Goal: Information Seeking & Learning: Find specific fact

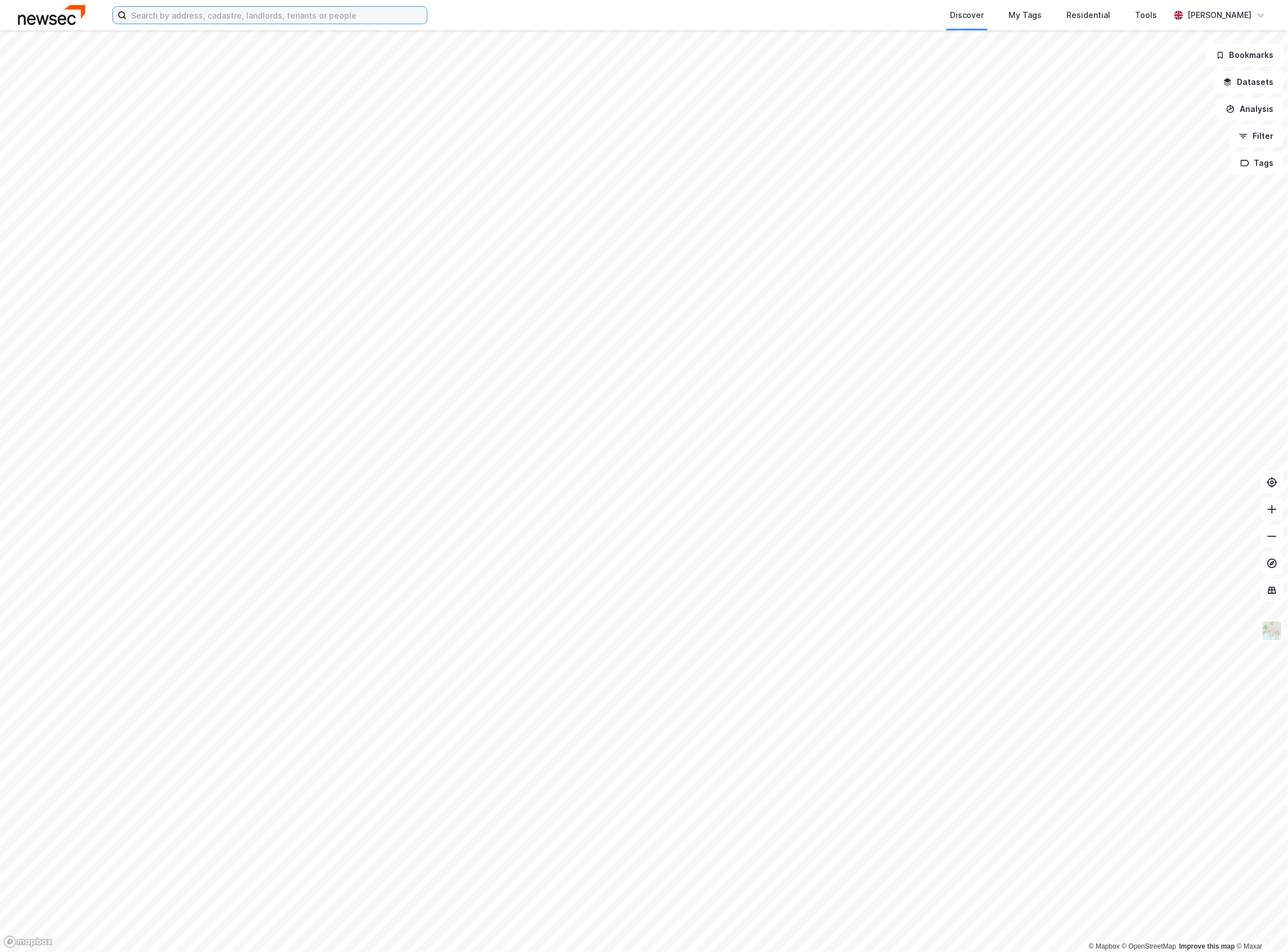
click at [305, 7] on input at bounding box center [276, 15] width 300 height 17
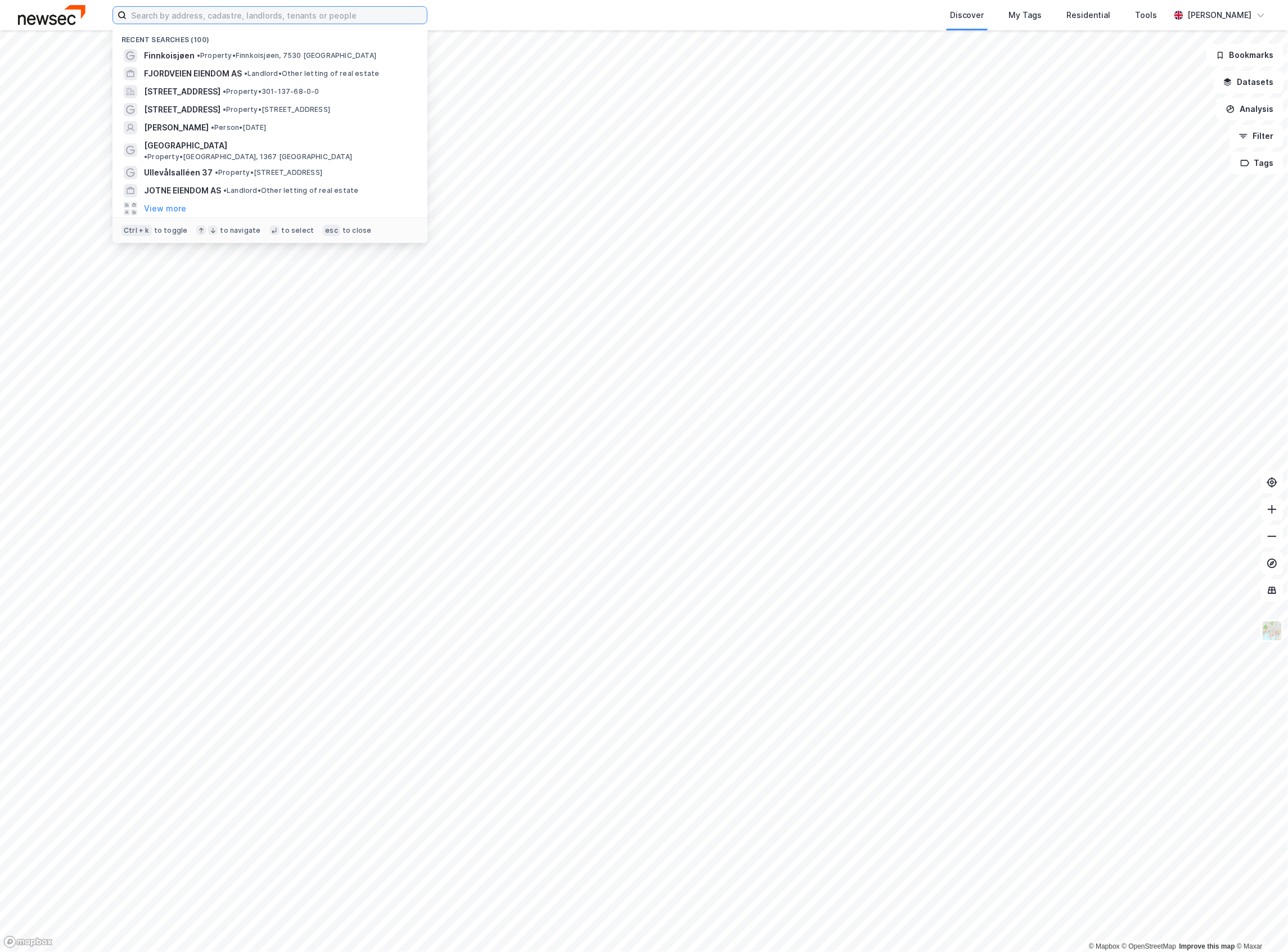
paste input "[PERSON_NAME] 4"
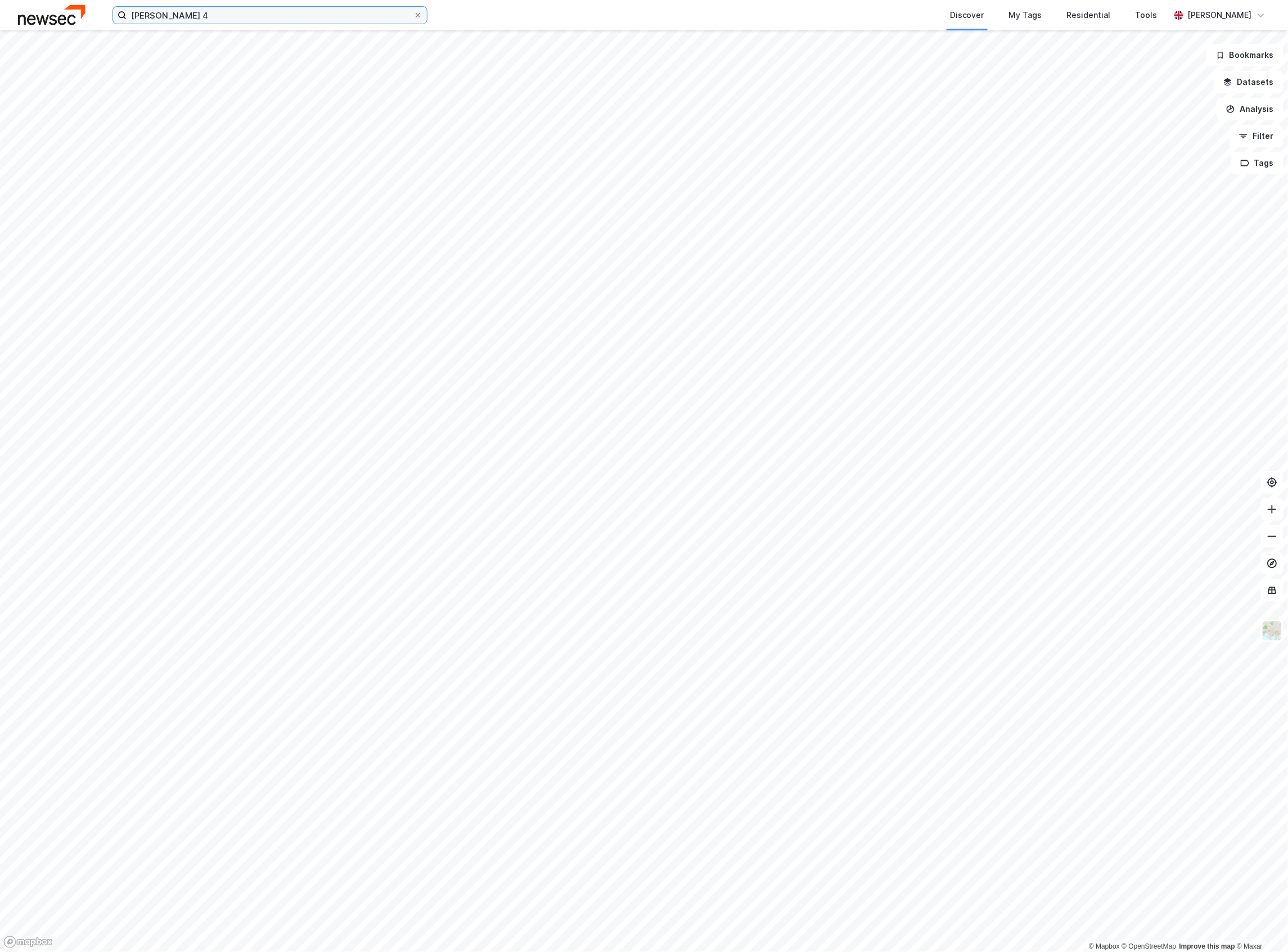
click at [254, 12] on input "[PERSON_NAME] 4" at bounding box center [270, 15] width 287 height 17
type input "[PERSON_NAME] 4"
click at [242, 5] on div "Discover My Tags Residential Tools Kristian Henanger" at bounding box center [644, 15] width 1288 height 30
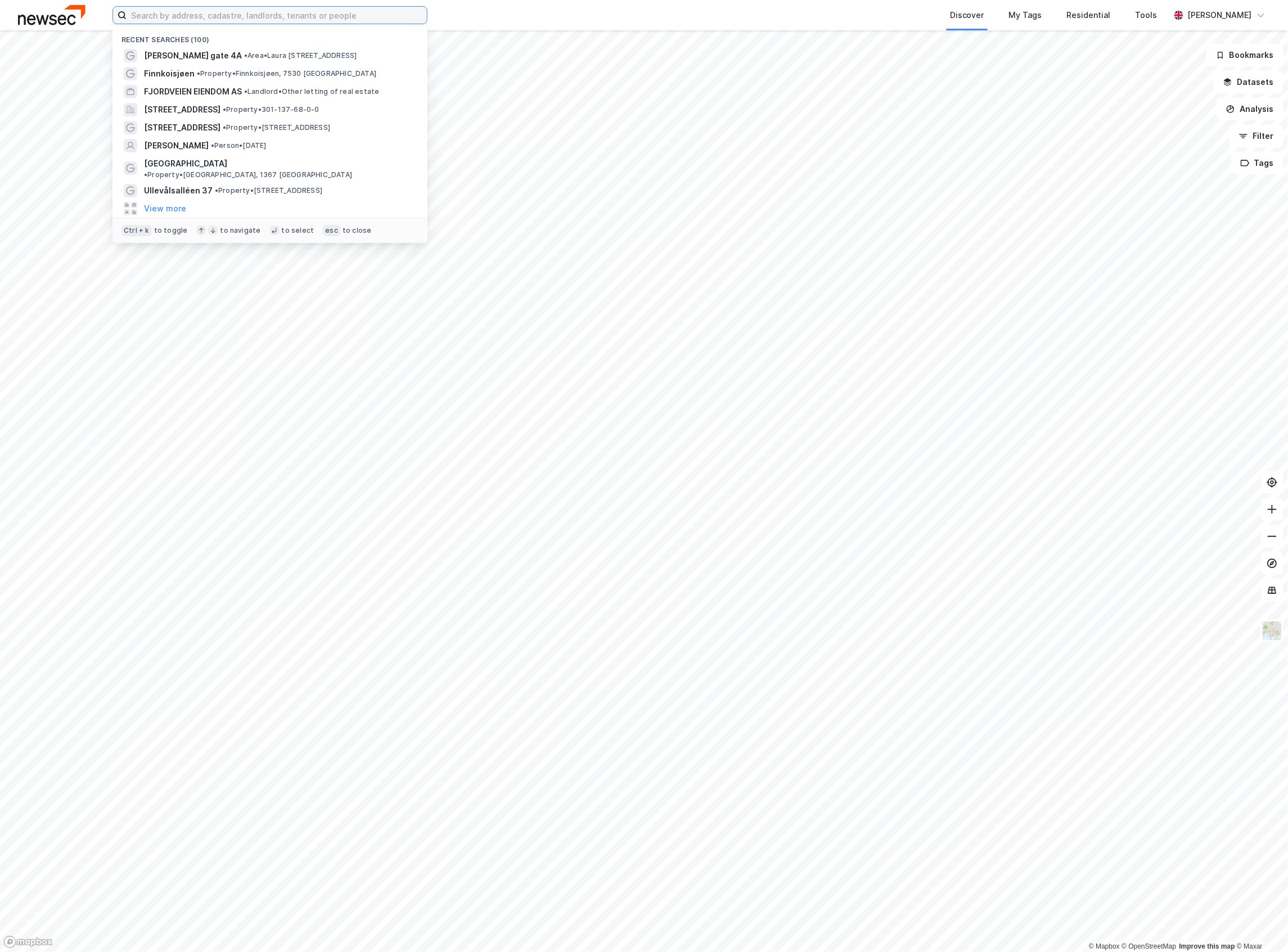
click at [242, 19] on input at bounding box center [276, 15] width 300 height 17
paste input "[PERSON_NAME] 4"
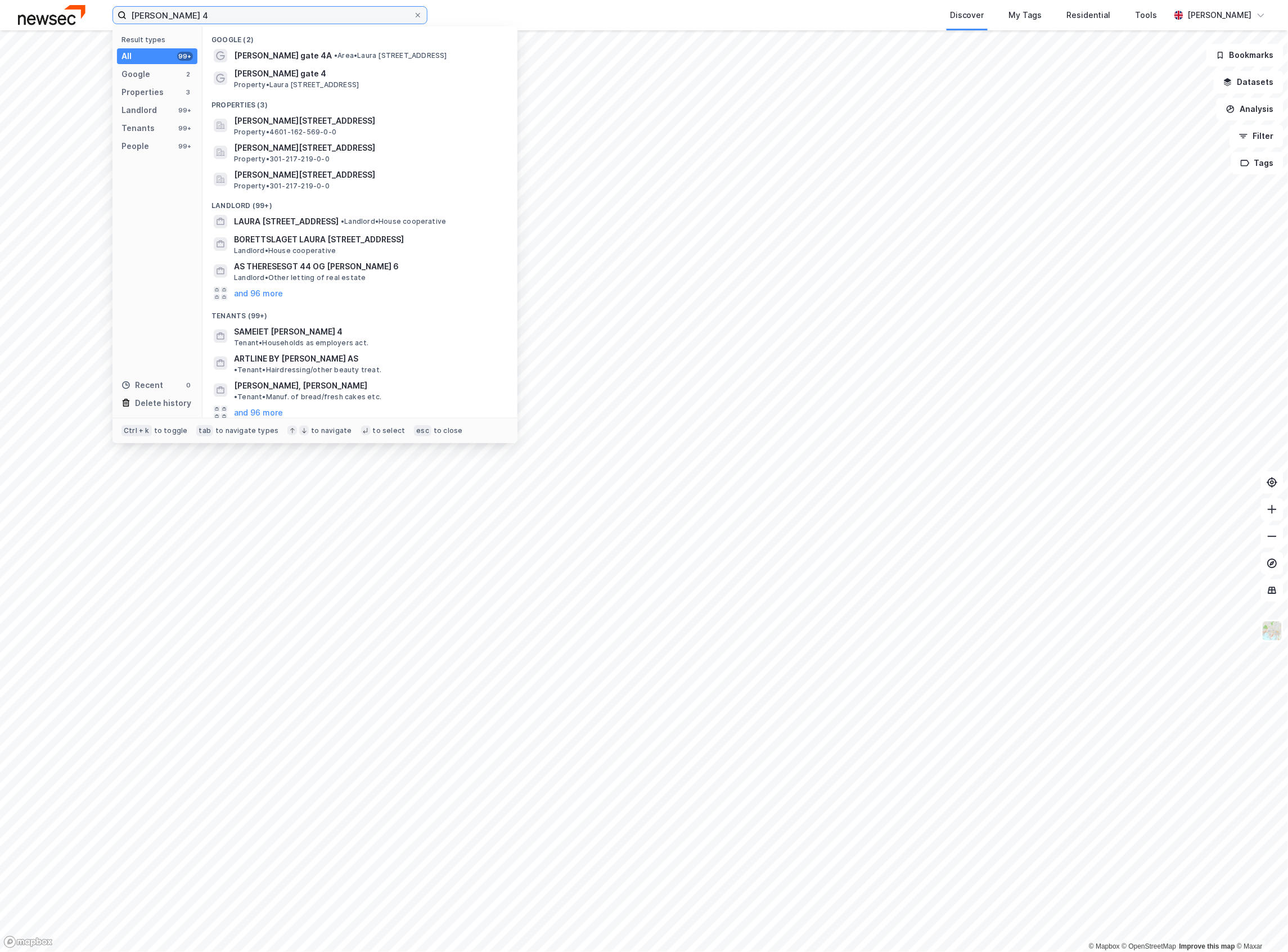
paste input "Gate 4B"
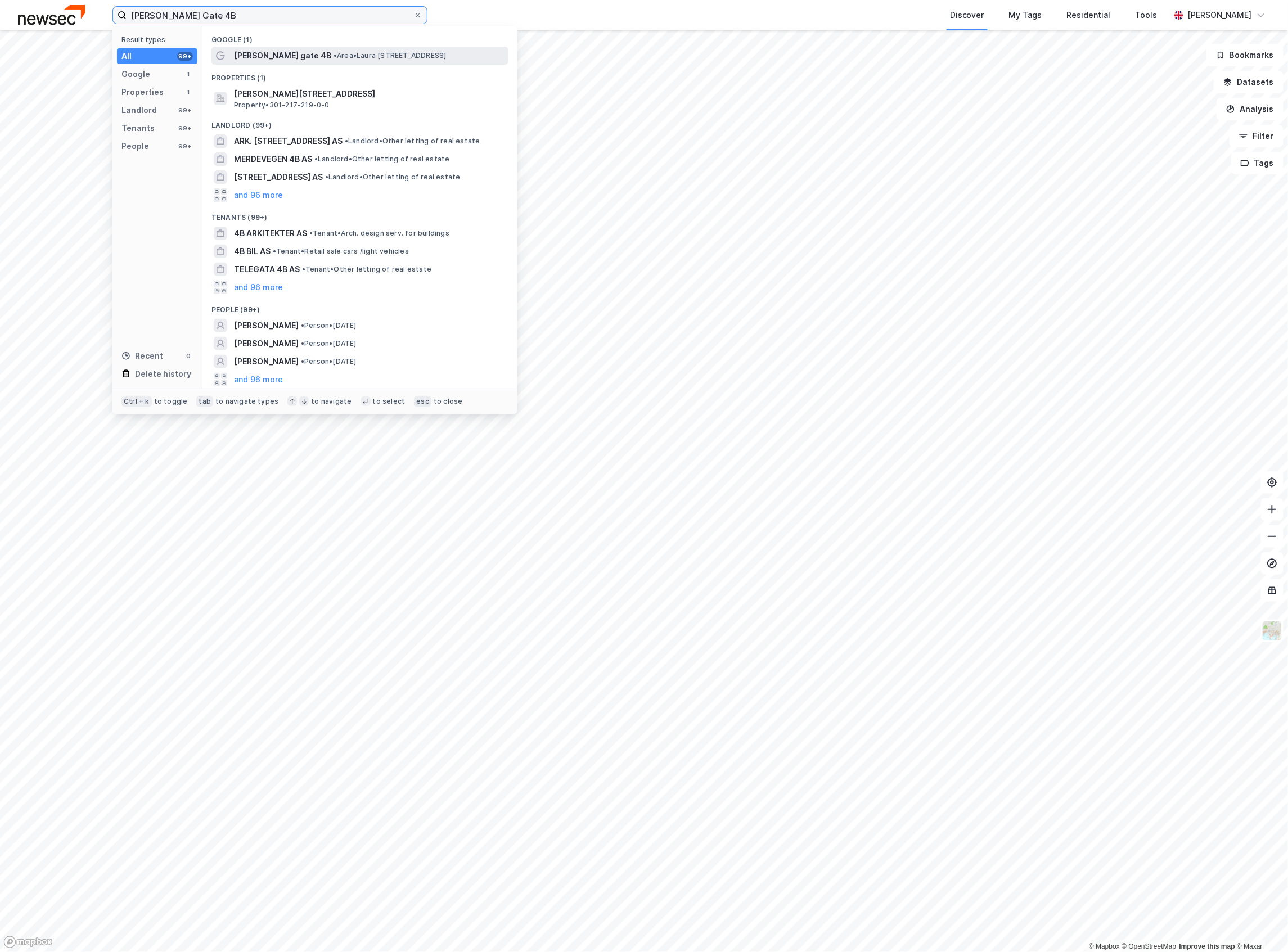
type input "Laura Gundersens Gate 4B"
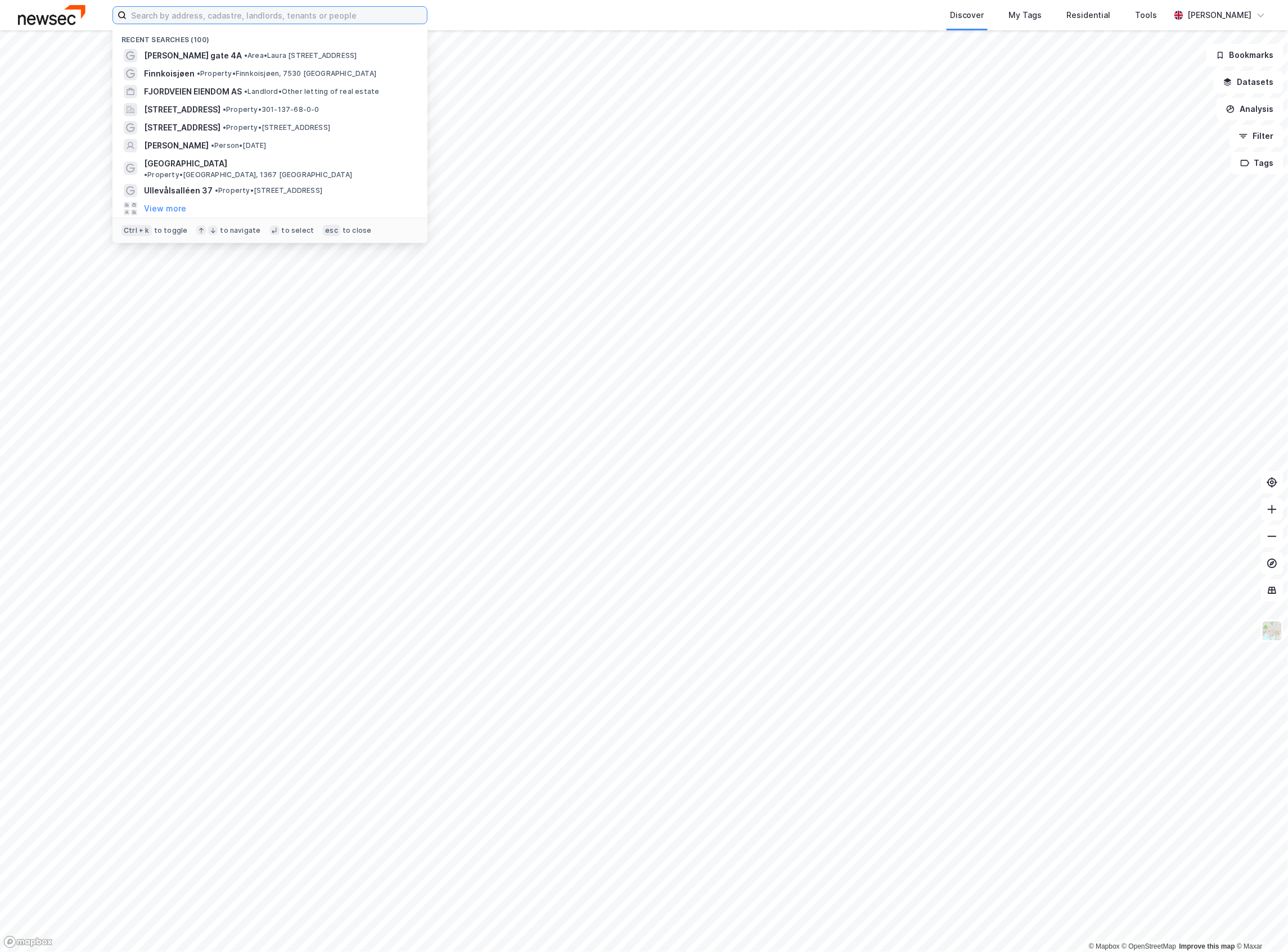
click at [365, 21] on input at bounding box center [276, 15] width 300 height 17
paste input "Laura Gundersens Gate 4B"
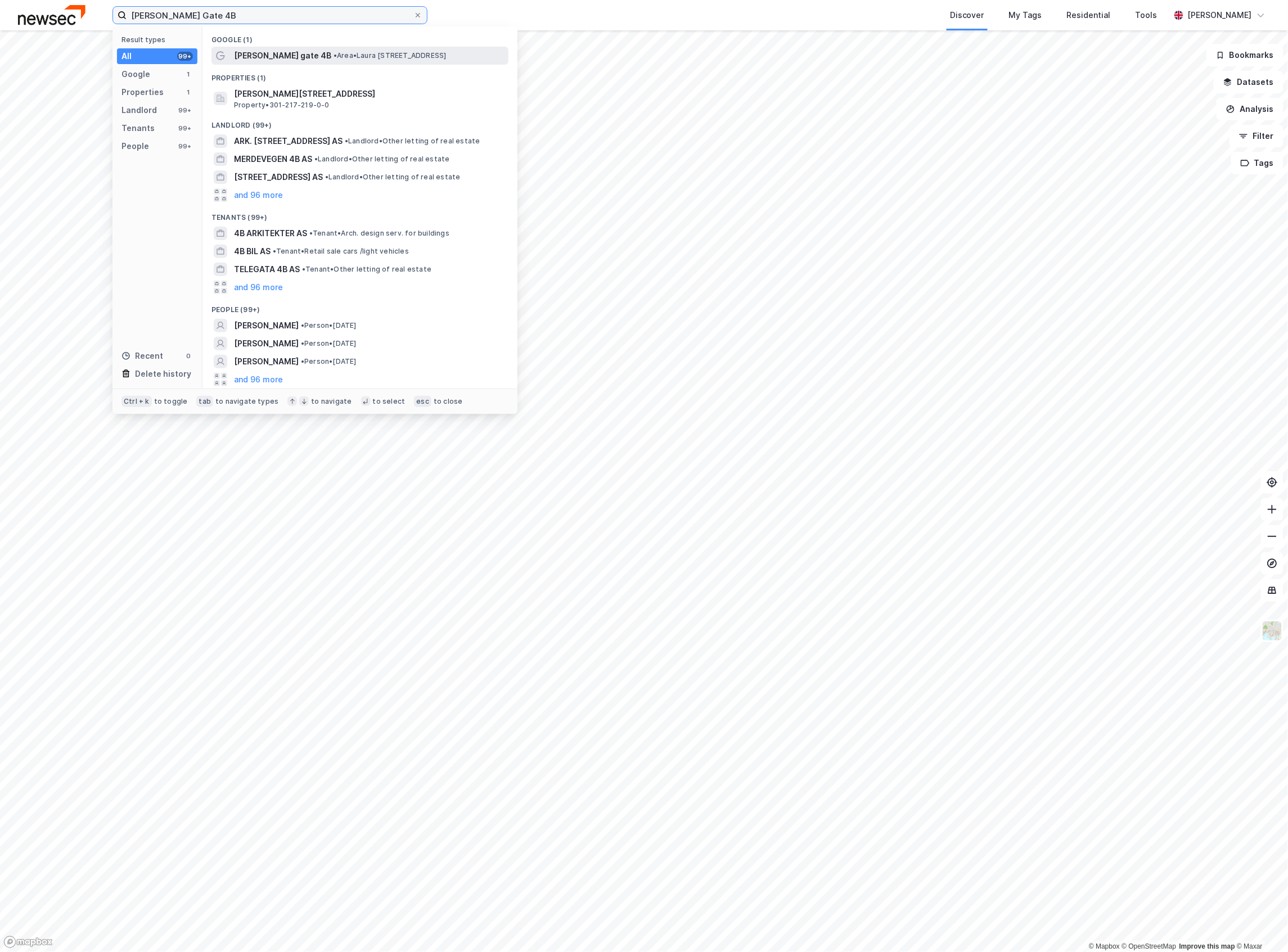
type input "Laura Gundersens Gate 4B"
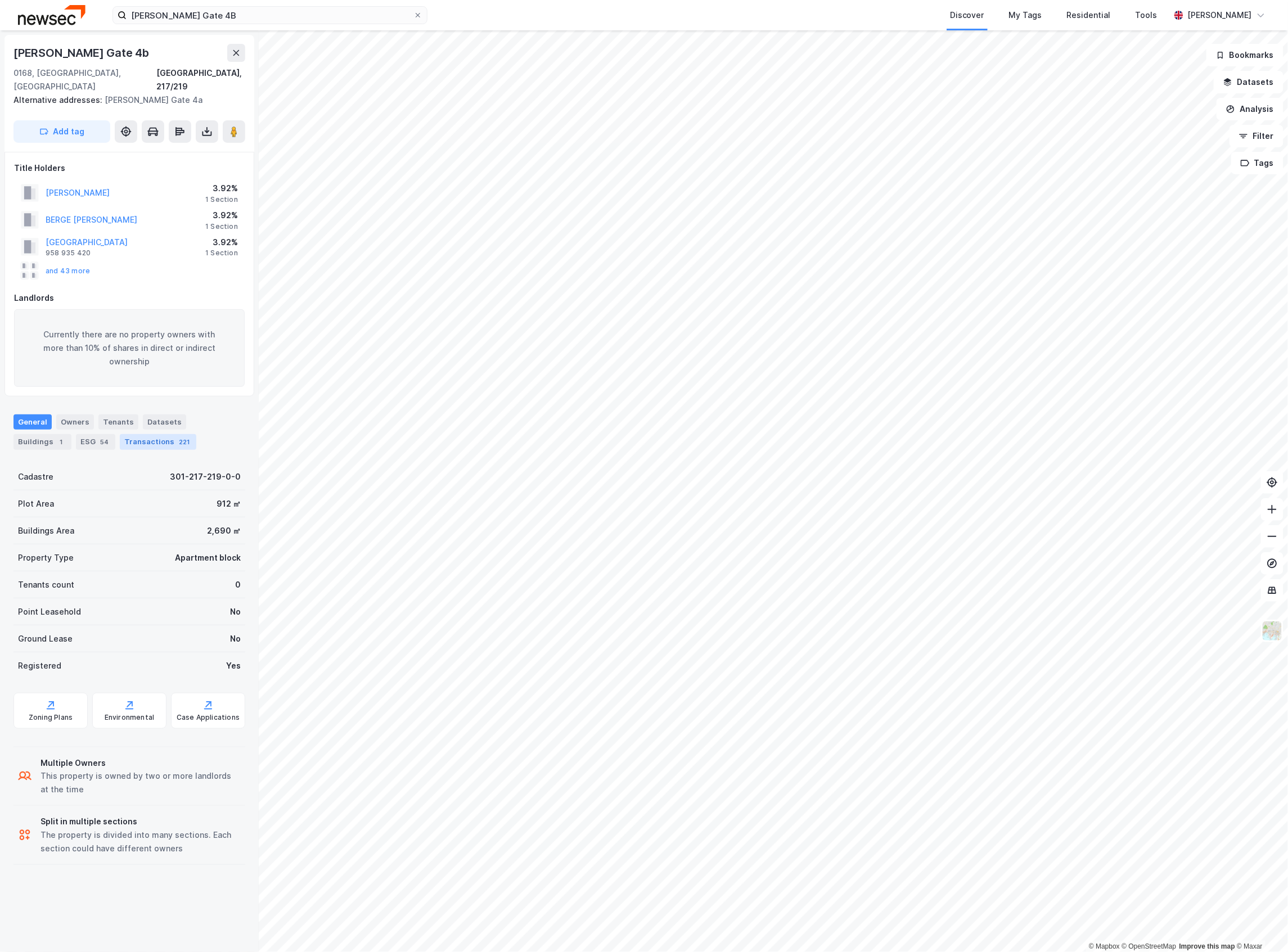
click at [147, 434] on div "Transactions 221" at bounding box center [158, 442] width 76 height 16
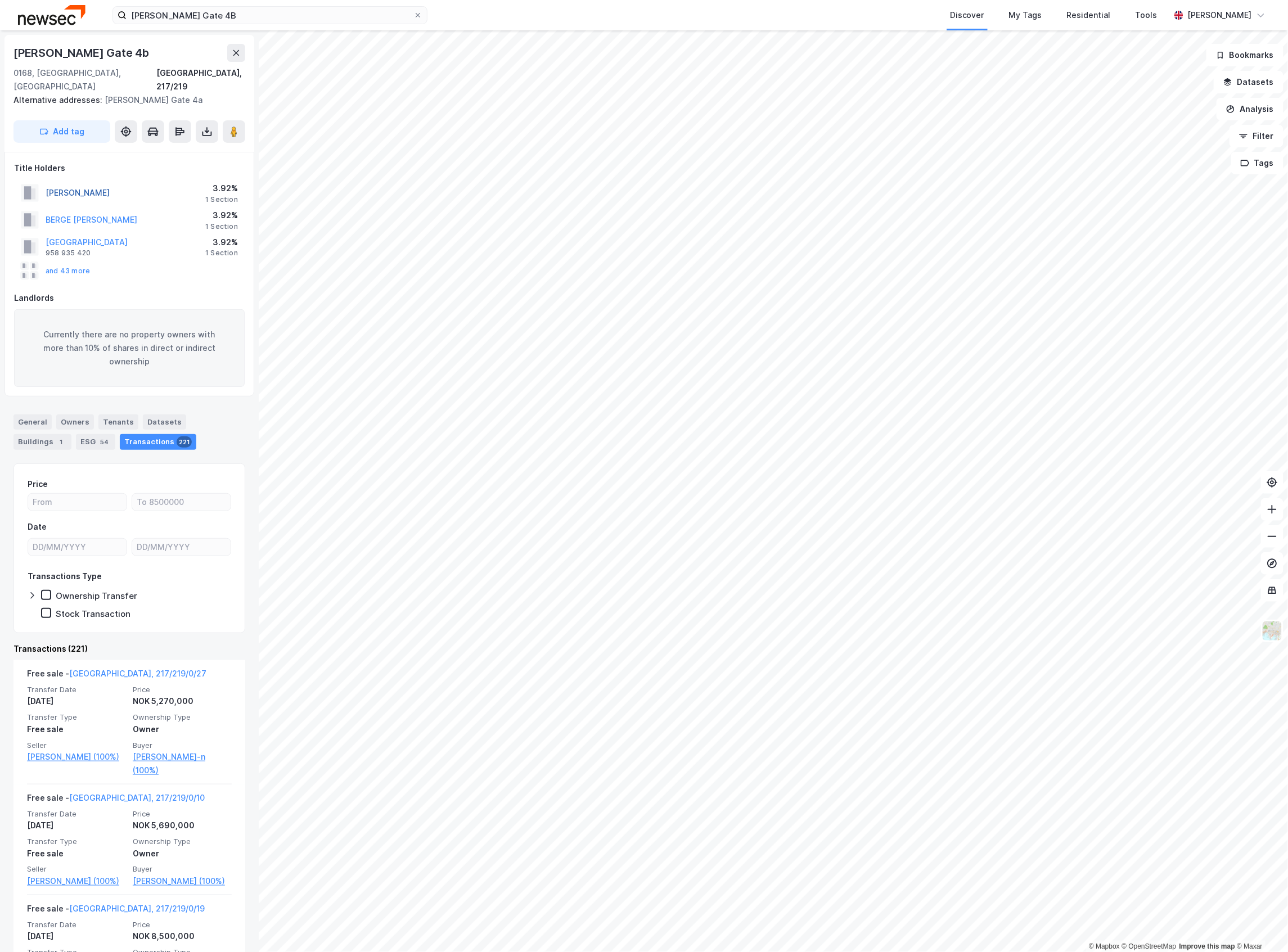
click at [0, 0] on button "UTKILEN HENRIETTE" at bounding box center [0, 0] width 0 height 0
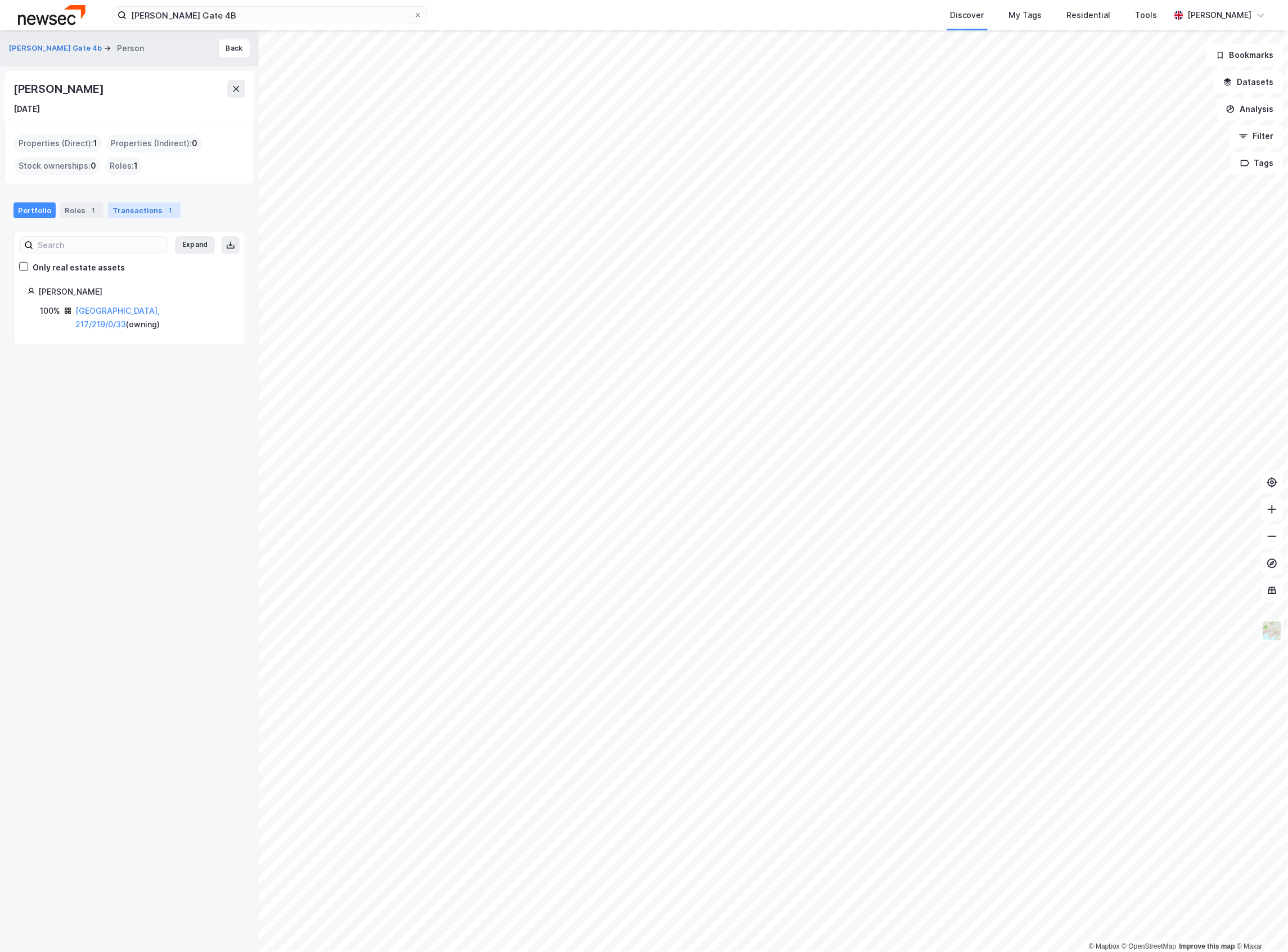
click at [145, 209] on div "Transactions 1" at bounding box center [145, 210] width 73 height 16
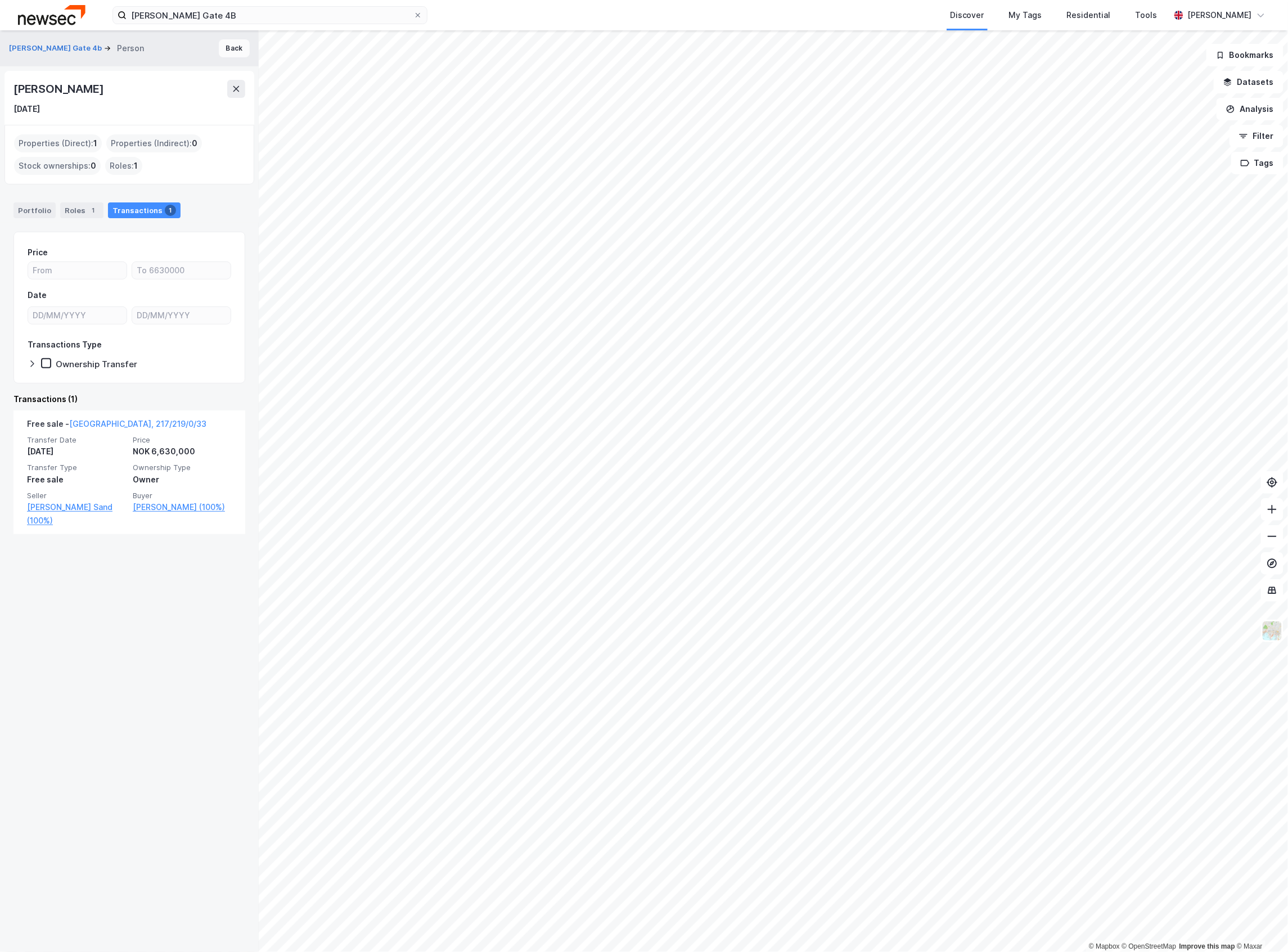
click at [218, 57] on button "Back" at bounding box center [234, 49] width 31 height 18
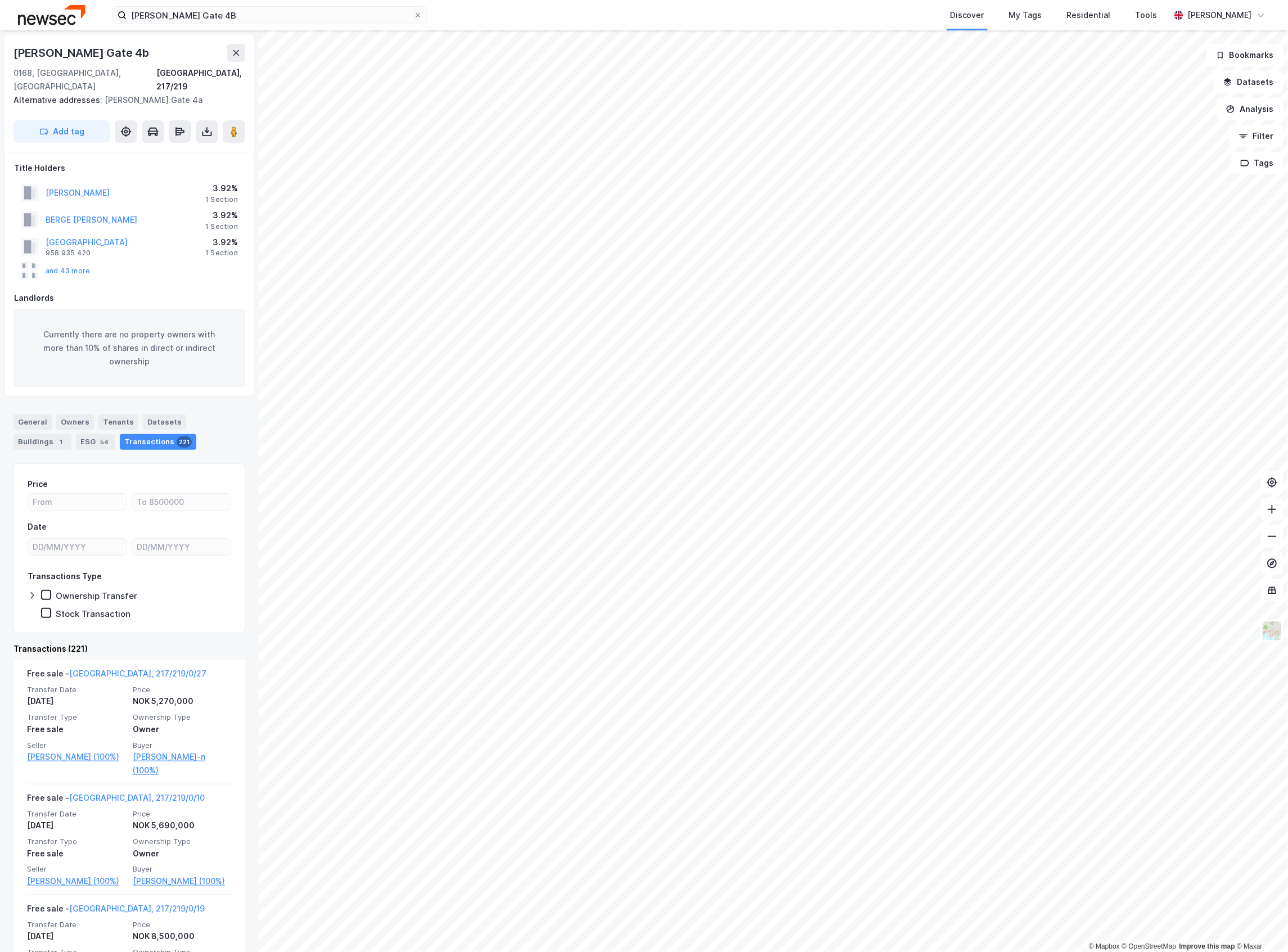
click at [78, 246] on div "OSLO KOMMUNE 958 935 420 3.92% 1 Section" at bounding box center [130, 247] width 231 height 27
click at [0, 0] on button "and 43 more" at bounding box center [0, 0] width 0 height 0
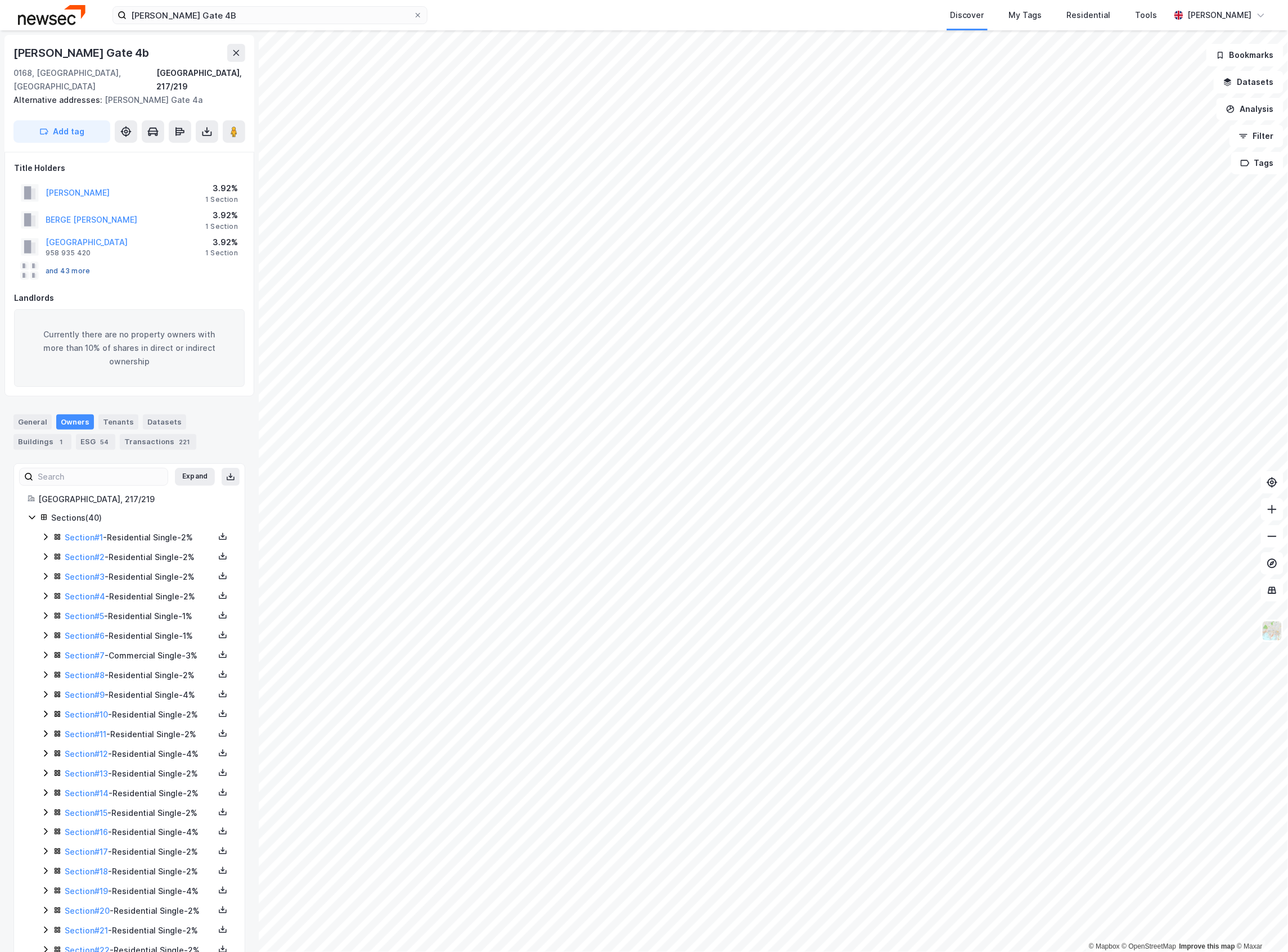
scroll to position [246, 0]
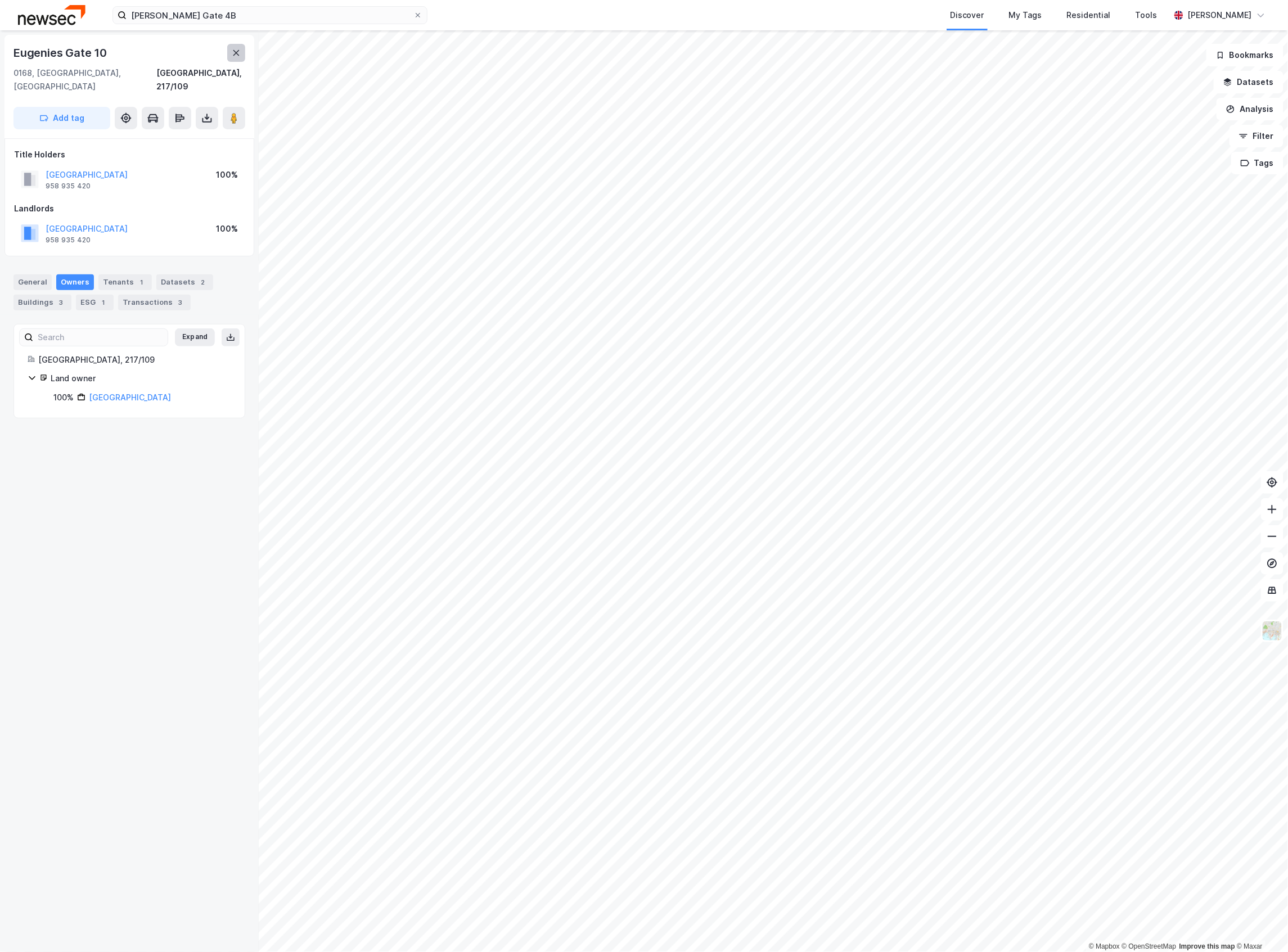
click at [231, 56] on button at bounding box center [237, 53] width 18 height 18
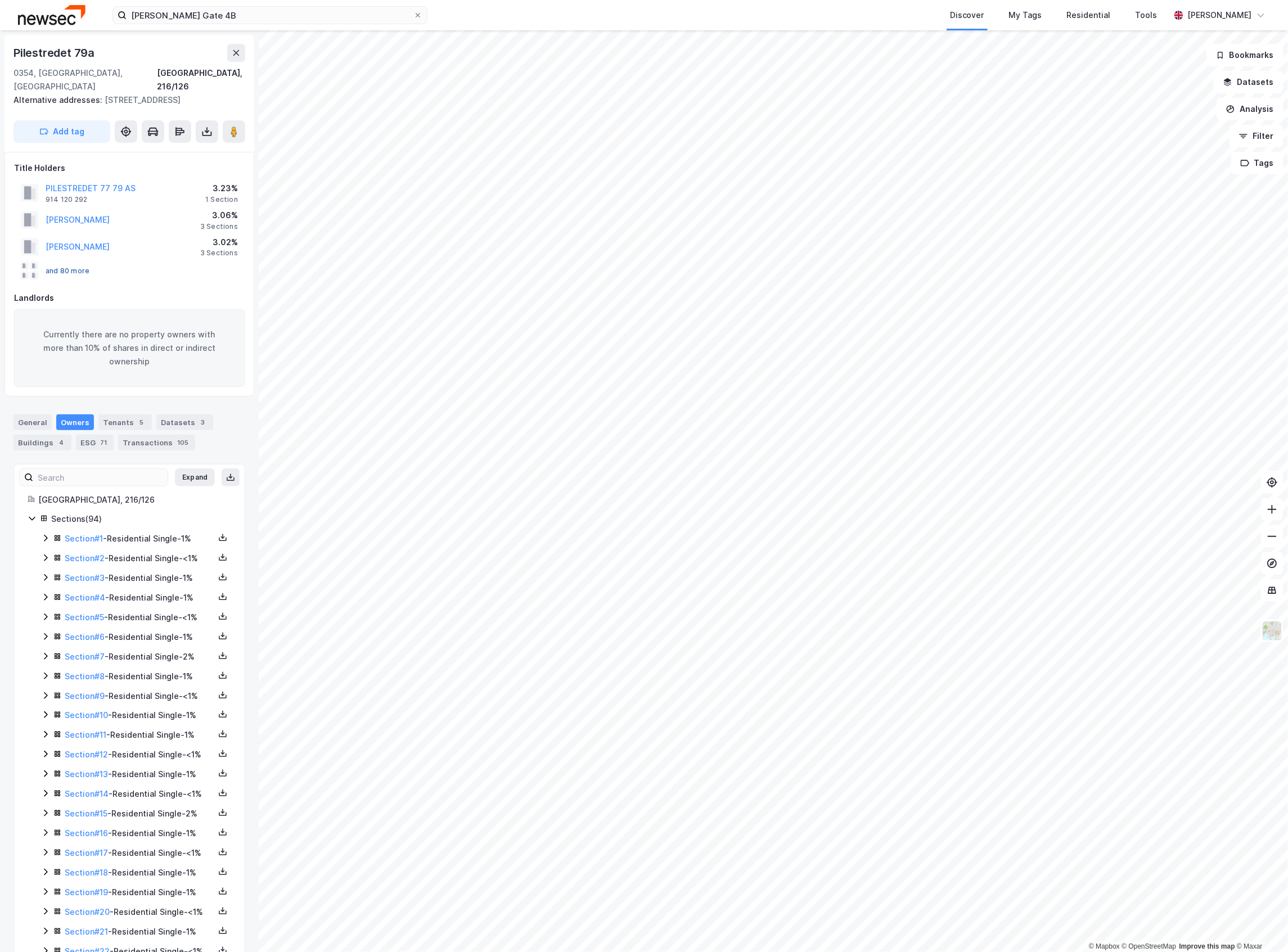
click at [0, 0] on button "and 80 more" at bounding box center [0, 0] width 0 height 0
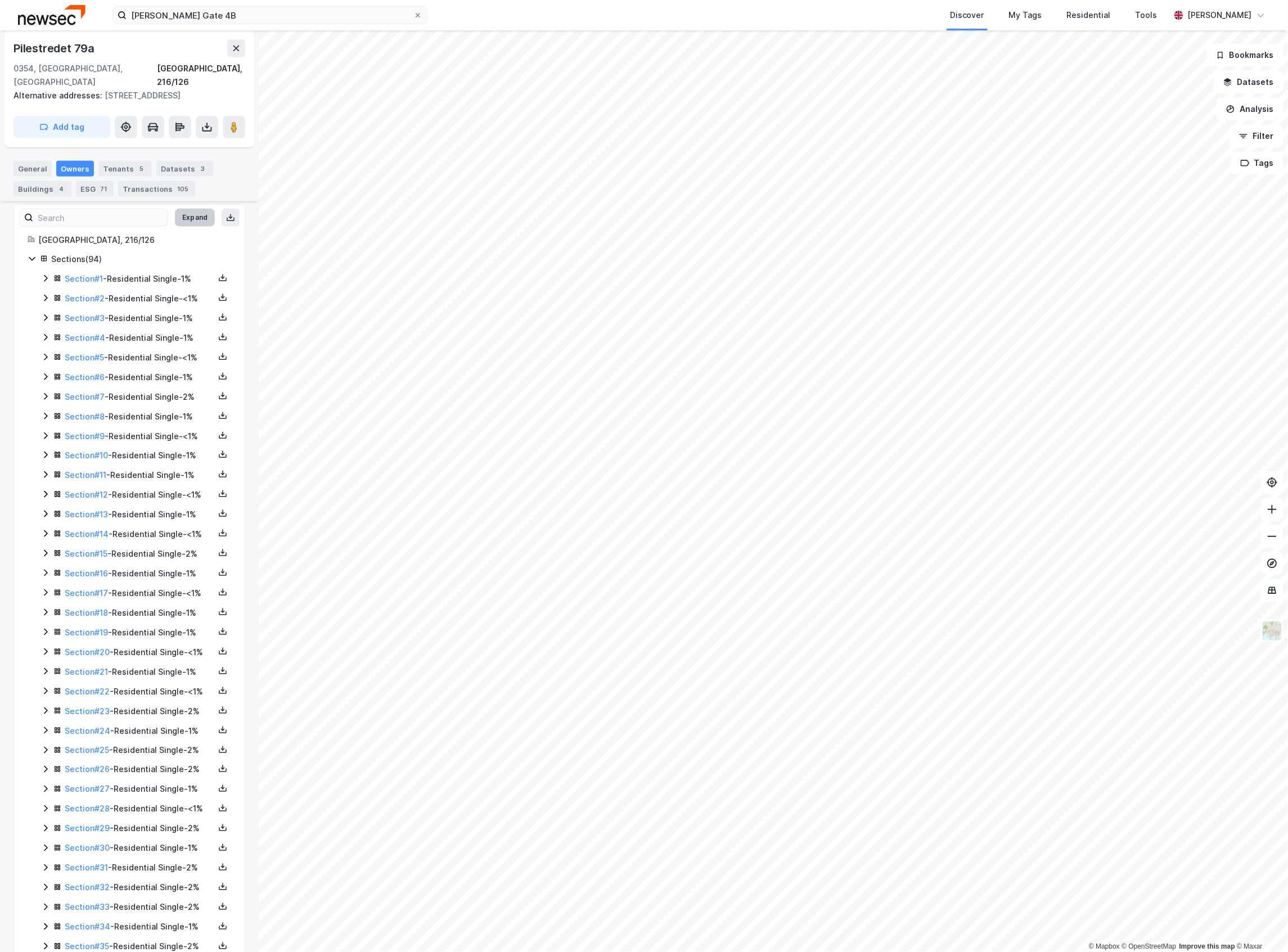
click at [194, 218] on button "Expand" at bounding box center [195, 218] width 40 height 18
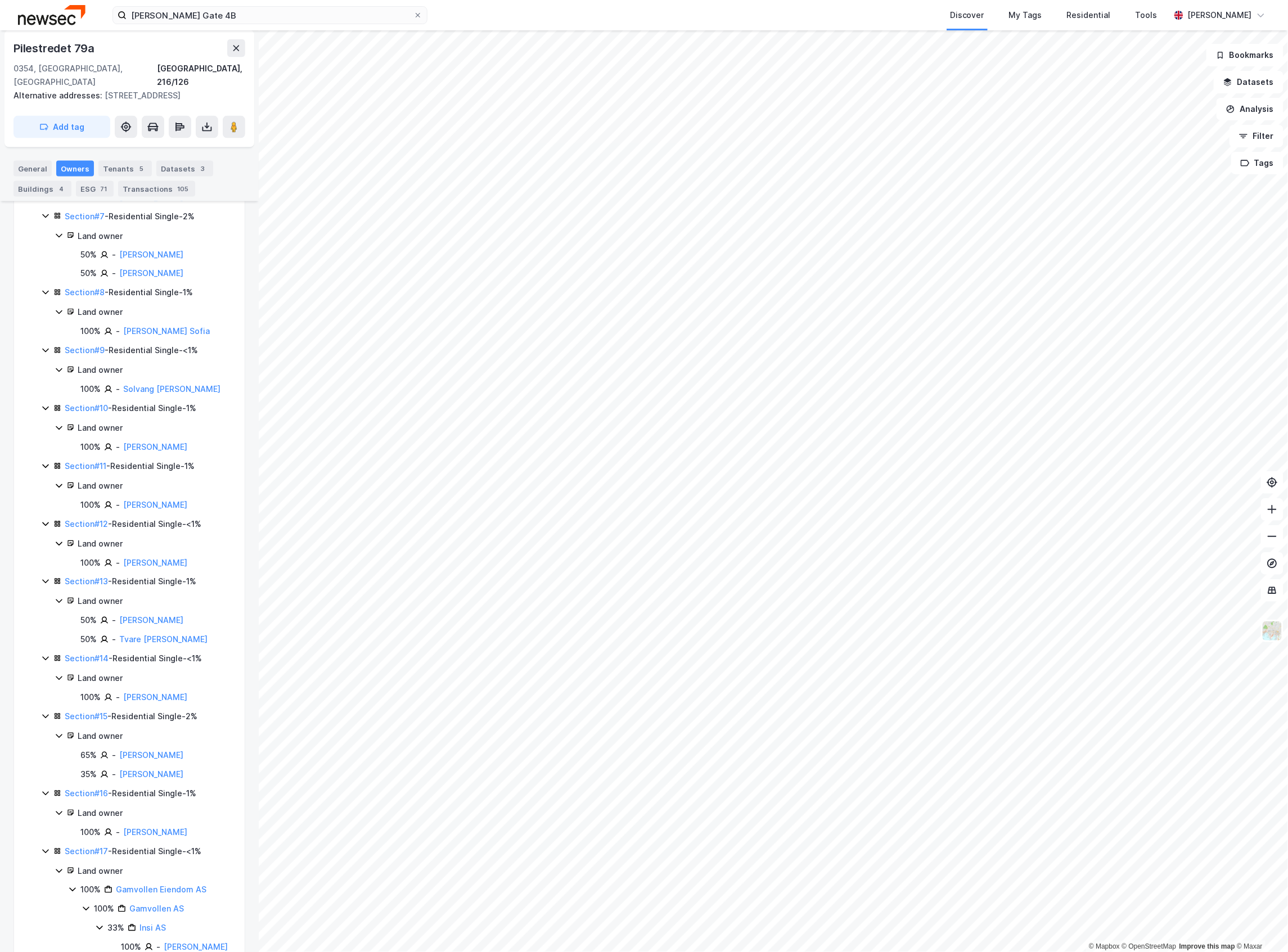
scroll to position [749, 0]
drag, startPoint x: 206, startPoint y: 790, endPoint x: 141, endPoint y: 785, distance: 65.2
click at [141, 778] on div "35% - Gretland Gabrielle A" at bounding box center [181, 771] width 202 height 14
copy link "Gretland Gabrielle A"
click at [92, 717] on link "Section # 15" at bounding box center [86, 712] width 43 height 10
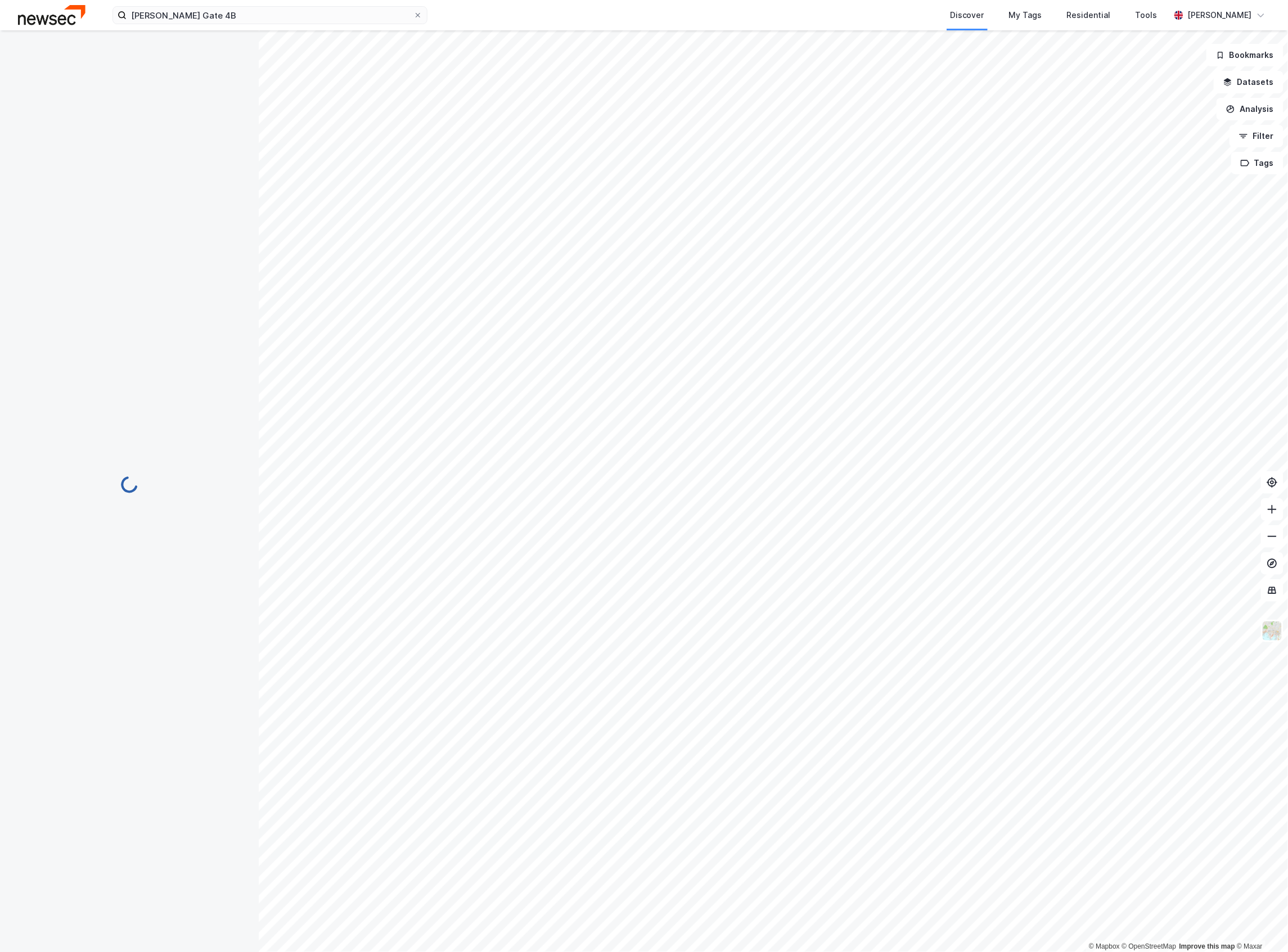
scroll to position [36, 0]
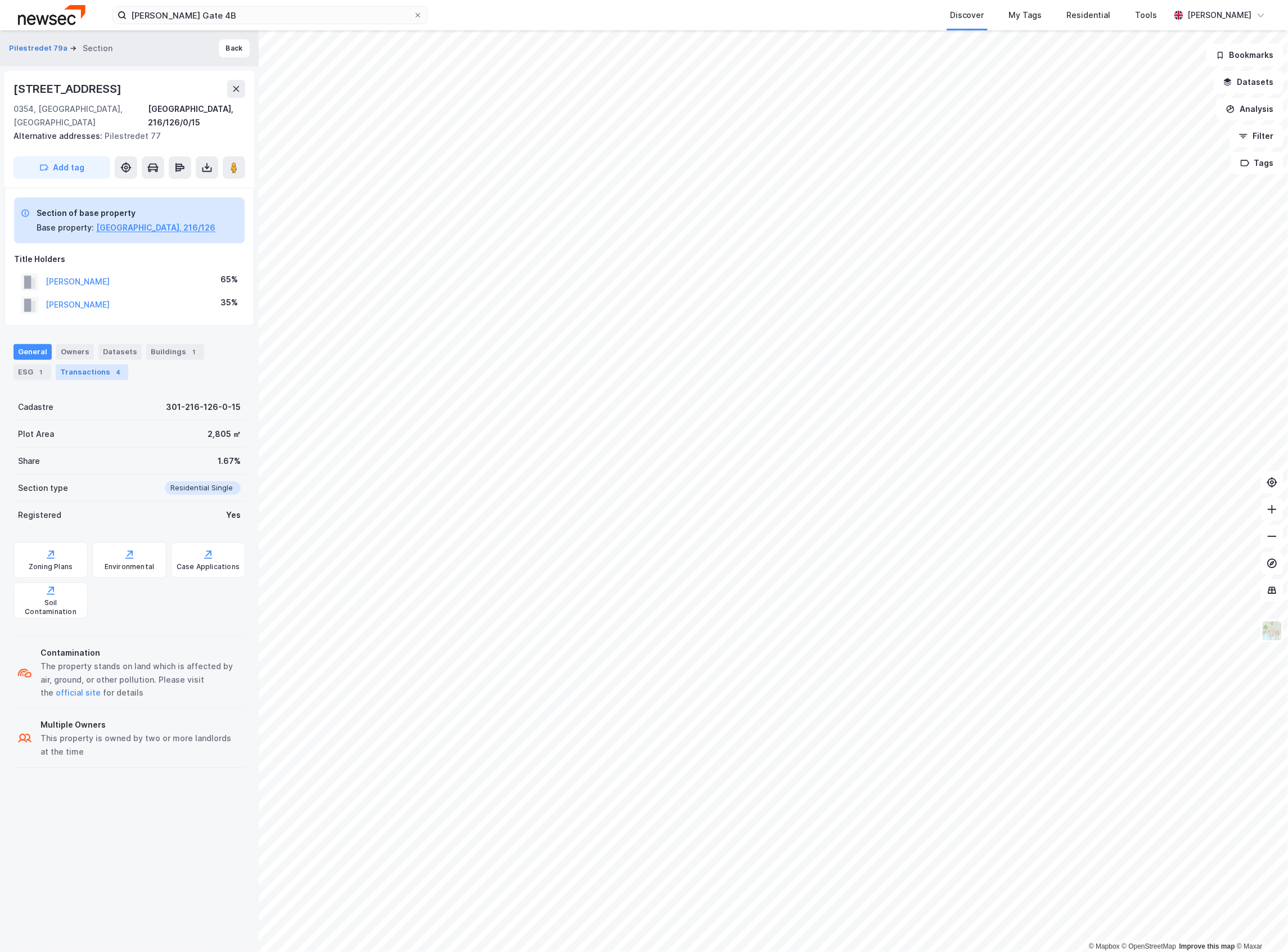
click at [113, 367] on div "4" at bounding box center [118, 372] width 11 height 11
